Goal: Task Accomplishment & Management: Use online tool/utility

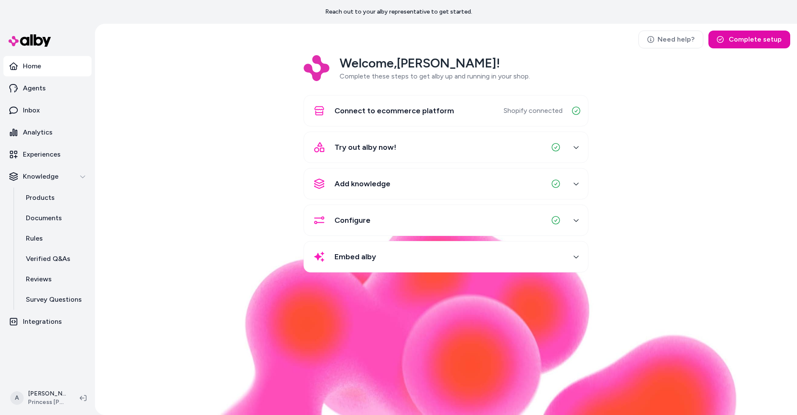
click at [55, 155] on p "Experiences" at bounding box center [42, 154] width 38 height 10
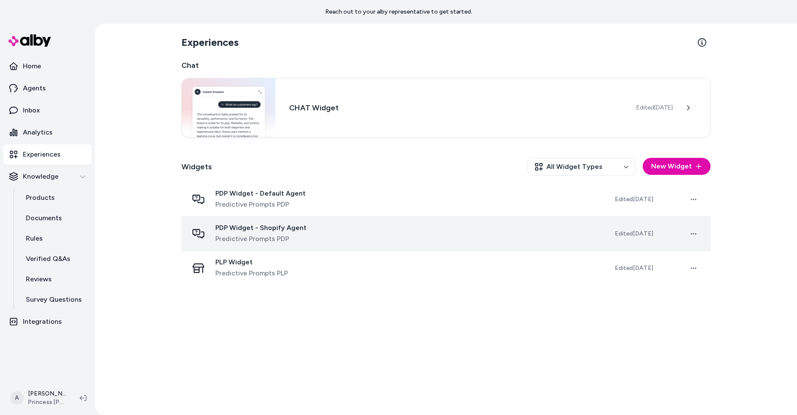
click at [289, 234] on span "Predictive Prompts PDP" at bounding box center [260, 239] width 91 height 10
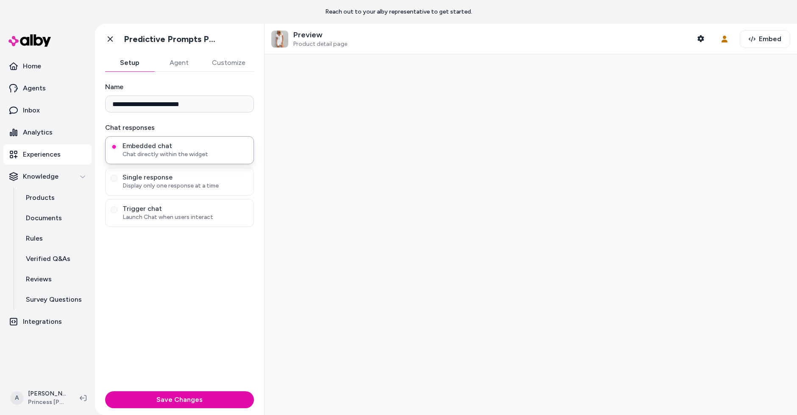
click at [235, 62] on button "Customize" at bounding box center [228, 62] width 50 height 17
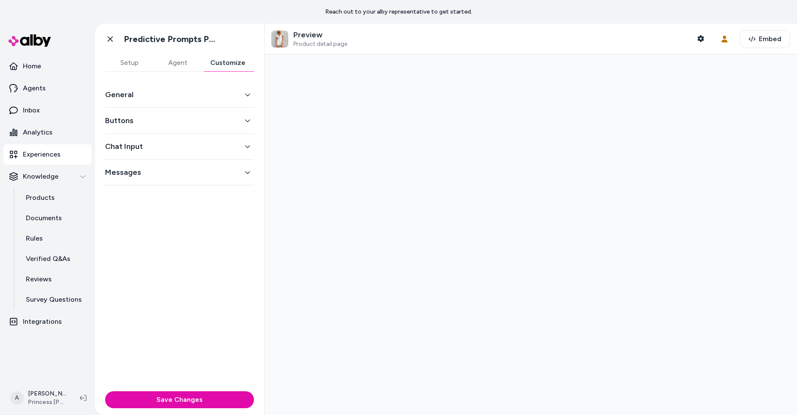
click at [201, 121] on button "Buttons" at bounding box center [179, 120] width 149 height 12
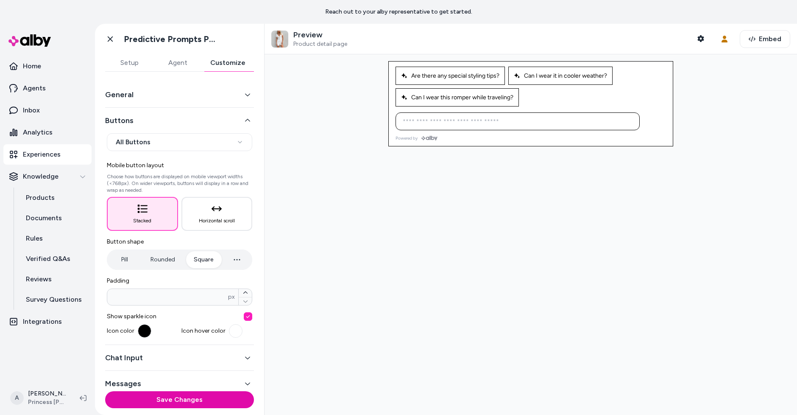
click at [50, 148] on link "Experiences" at bounding box center [47, 154] width 88 height 20
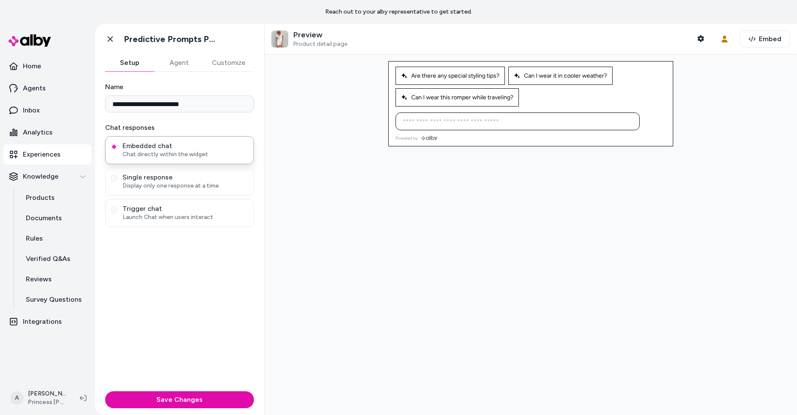
click at [138, 61] on button "Setup" at bounding box center [129, 62] width 49 height 17
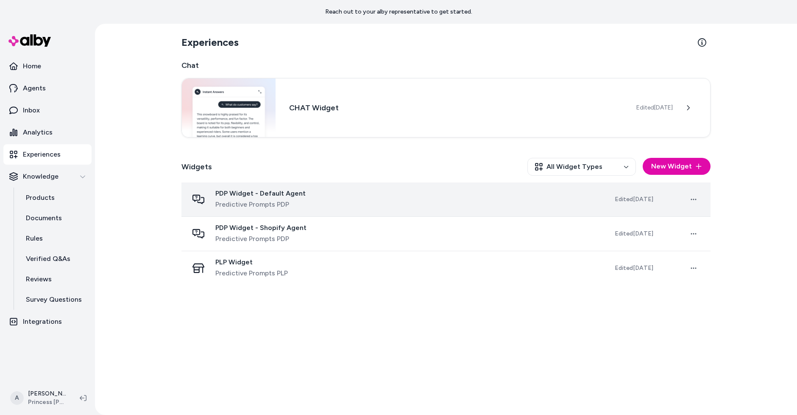
click at [222, 196] on span "PDP Widget - Default Agent" at bounding box center [260, 193] width 90 height 8
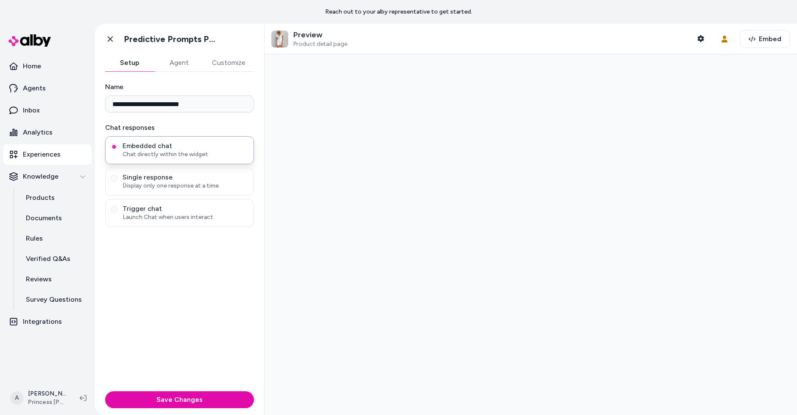
click at [230, 69] on button "Customize" at bounding box center [228, 62] width 50 height 17
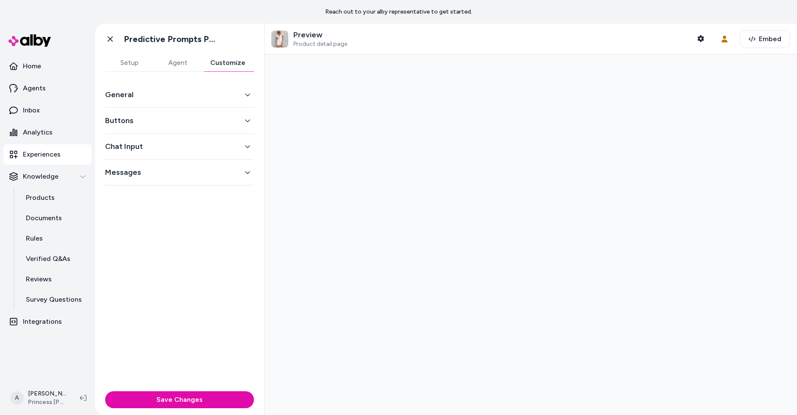
click at [235, 121] on button "Buttons" at bounding box center [179, 120] width 149 height 12
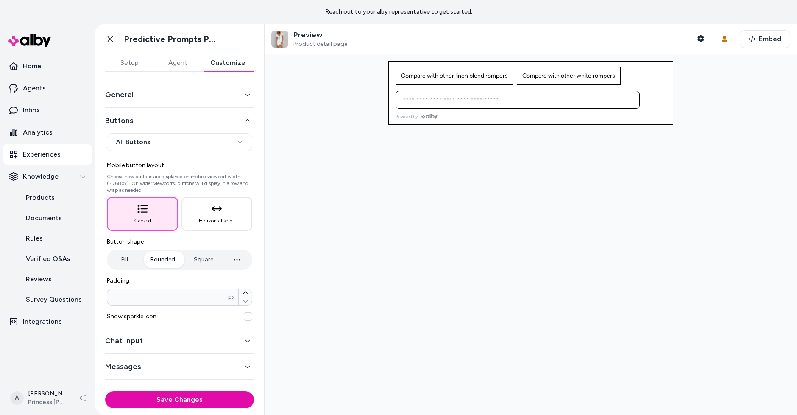
click at [198, 342] on button "Chat Input" at bounding box center [179, 340] width 149 height 12
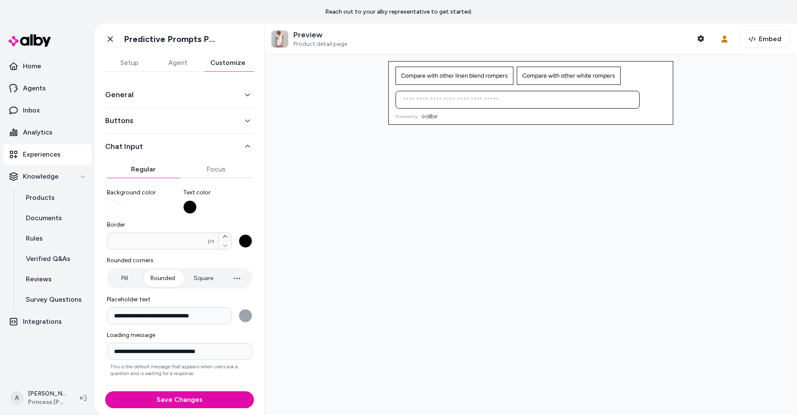
click at [200, 284] on button "Square" at bounding box center [203, 278] width 36 height 17
click at [209, 398] on button "Save Changes" at bounding box center [179, 399] width 149 height 17
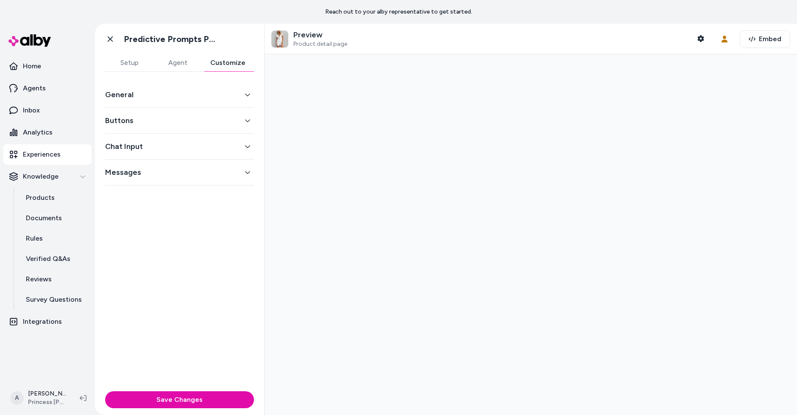
click at [242, 61] on button "Customize" at bounding box center [228, 62] width 52 height 17
click at [217, 146] on button "Chat Input" at bounding box center [179, 146] width 149 height 12
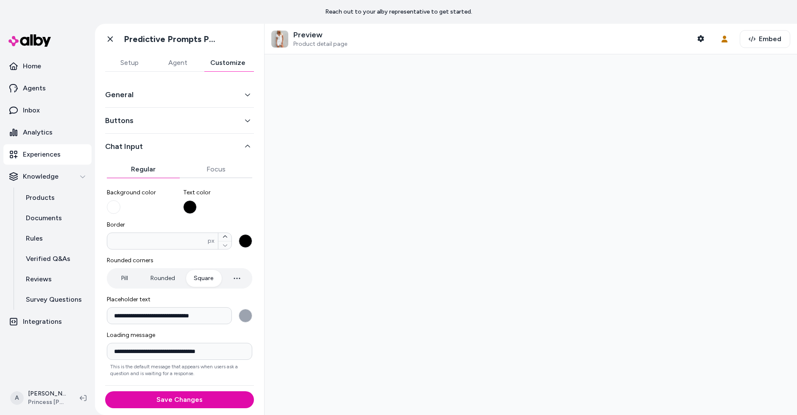
click at [207, 86] on div "General" at bounding box center [179, 95] width 149 height 26
click at [211, 91] on button "General" at bounding box center [179, 95] width 149 height 12
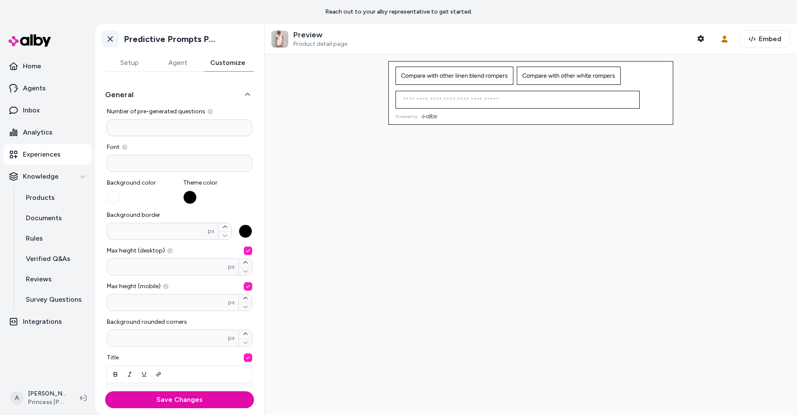
click at [112, 41] on icon at bounding box center [110, 39] width 5 height 6
click at [53, 154] on p "Experiences" at bounding box center [42, 154] width 38 height 10
